Goal: Transaction & Acquisition: Download file/media

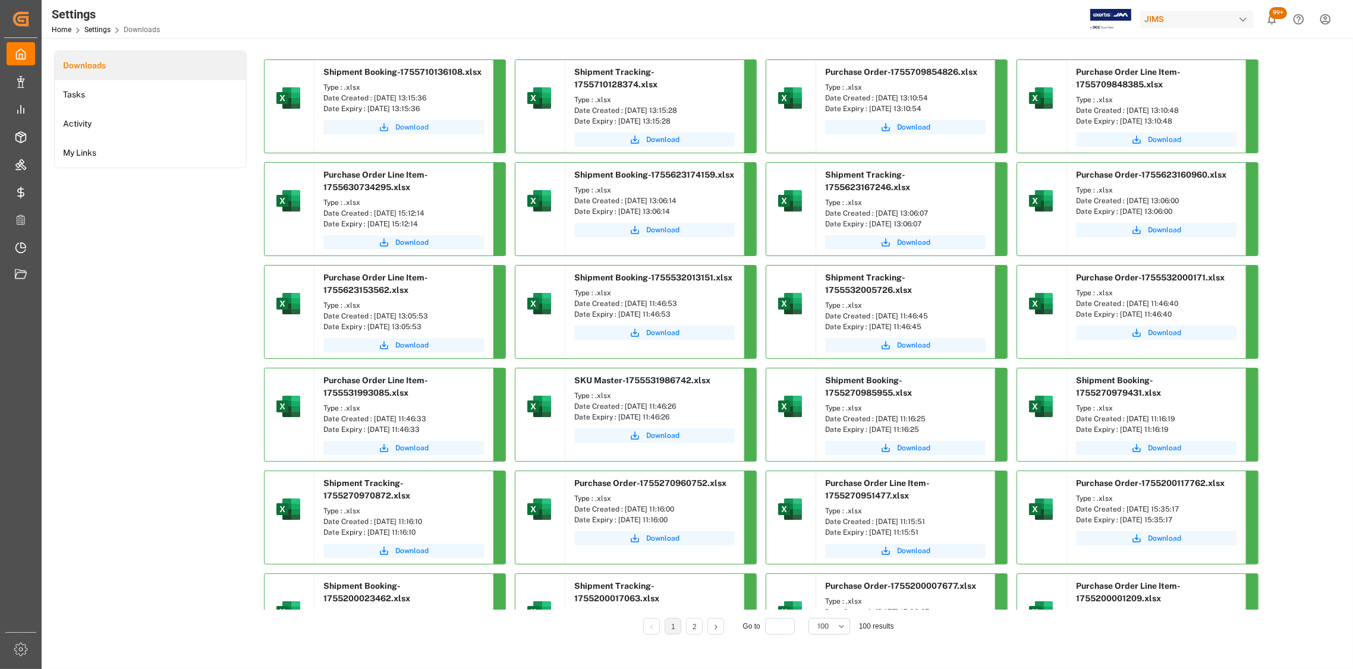
click at [413, 127] on span "Download" at bounding box center [411, 127] width 33 height 11
click at [666, 139] on span "Download" at bounding box center [662, 139] width 33 height 11
click at [911, 128] on span "Download" at bounding box center [913, 127] width 33 height 11
click at [1169, 141] on span "Download" at bounding box center [1164, 139] width 33 height 11
click at [1167, 142] on span "Download" at bounding box center [1164, 139] width 33 height 11
